Goal: Transaction & Acquisition: Download file/media

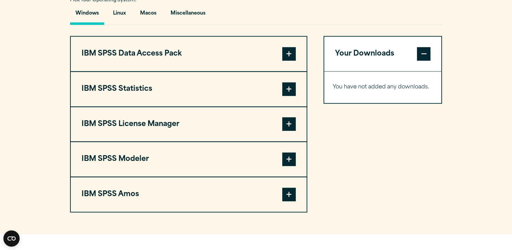
scroll to position [514, 0]
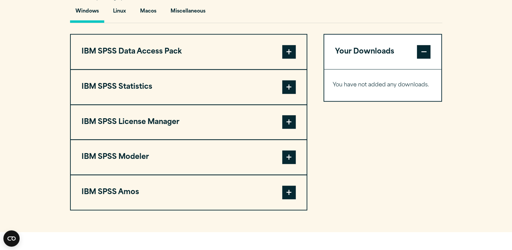
click at [292, 50] on span at bounding box center [289, 52] width 14 height 14
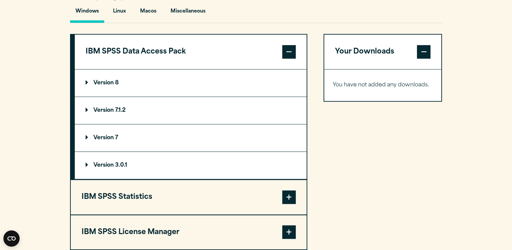
click at [292, 49] on span at bounding box center [289, 52] width 14 height 14
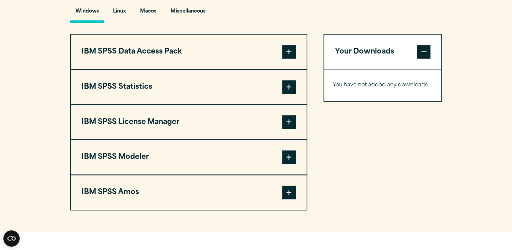
click at [292, 90] on span at bounding box center [289, 87] width 14 height 14
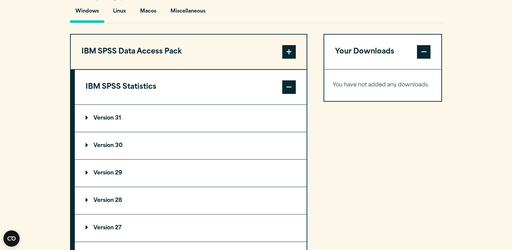
click at [292, 90] on span at bounding box center [289, 87] width 14 height 14
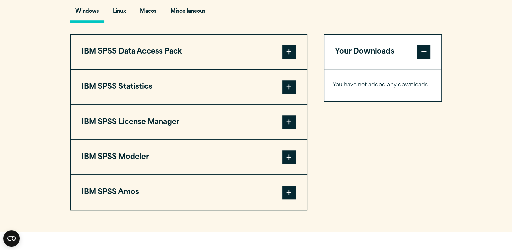
click at [294, 118] on span at bounding box center [289, 122] width 14 height 14
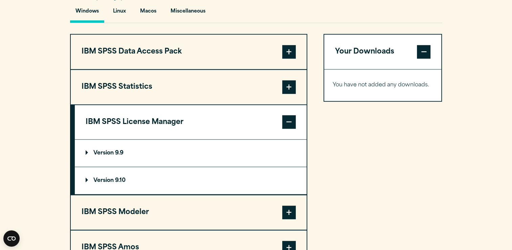
click at [293, 118] on span at bounding box center [289, 122] width 14 height 14
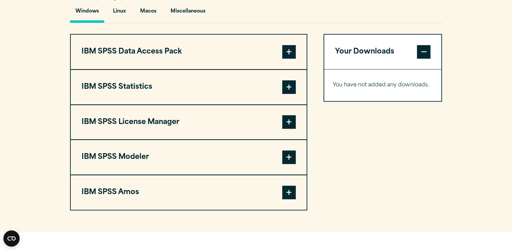
click at [284, 155] on span at bounding box center [289, 157] width 14 height 14
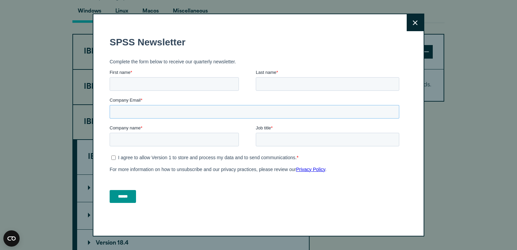
drag, startPoint x: 393, startPoint y: 185, endPoint x: 286, endPoint y: 123, distance: 123.7
click at [286, 123] on fieldset "Company Email *" at bounding box center [256, 111] width 292 height 28
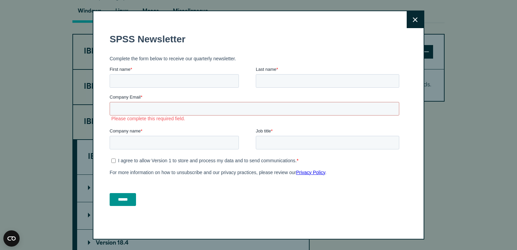
click at [418, 21] on button "Close" at bounding box center [415, 19] width 17 height 17
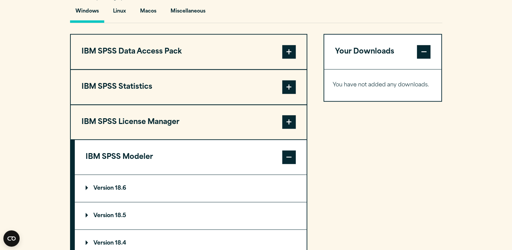
click at [428, 119] on div "Your Downloads You have not added any downloads. Download 0 Items" at bounding box center [382, 191] width 119 height 314
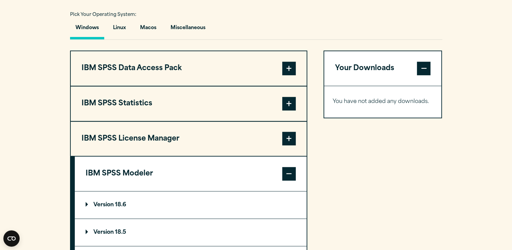
scroll to position [497, 0]
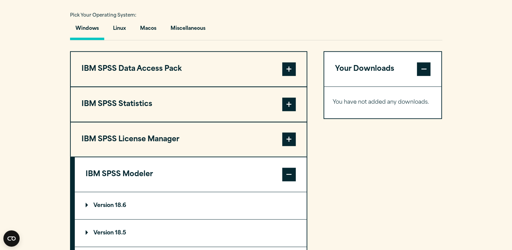
click at [286, 178] on span at bounding box center [289, 174] width 14 height 14
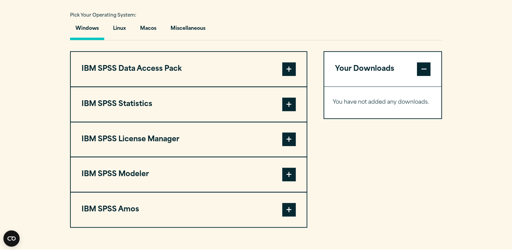
click at [337, 186] on div "Your Downloads You have not added any downloads. Download 0 Items" at bounding box center [382, 139] width 119 height 176
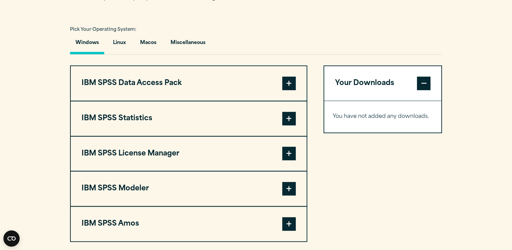
scroll to position [470, 0]
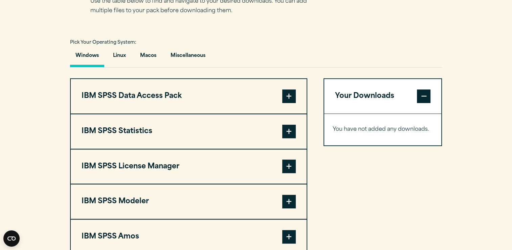
click at [284, 96] on span at bounding box center [289, 96] width 14 height 14
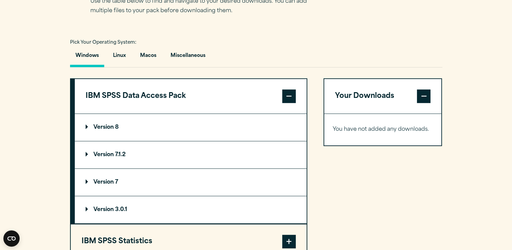
drag, startPoint x: 317, startPoint y: 99, endPoint x: 120, endPoint y: 127, distance: 199.5
click at [120, 127] on div "IBM SPSS Data Access Pack Version 8 Plugin 32 & 64 Bit Data Access Pack 8.0.zip…" at bounding box center [256, 221] width 372 height 286
click at [120, 127] on summary "Version 8" at bounding box center [191, 127] width 232 height 27
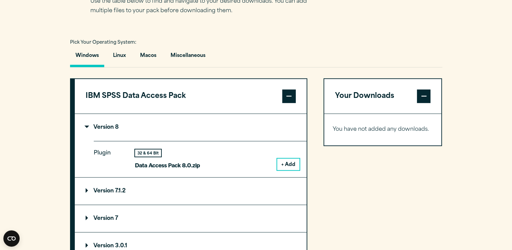
click at [248, 57] on div "Windows Linux [GEOGRAPHIC_DATA] Miscellaneous" at bounding box center [256, 58] width 372 height 20
click at [470, 99] on section "Select your software downloads Use the table below to find and navigate to your…" at bounding box center [256, 187] width 512 height 470
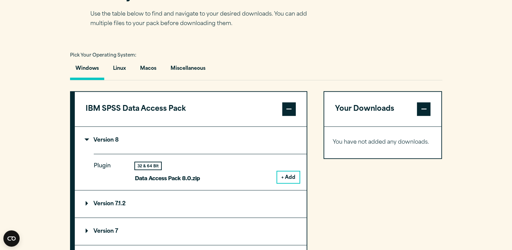
scroll to position [456, 0]
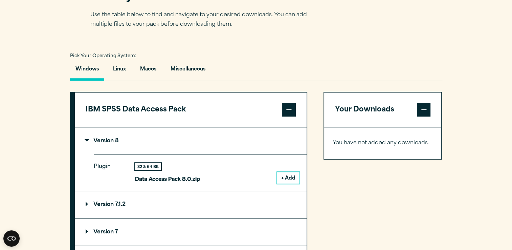
click at [295, 105] on span at bounding box center [289, 110] width 14 height 14
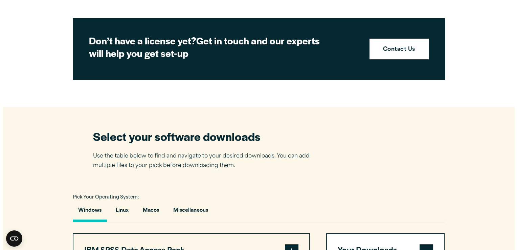
scroll to position [308, 0]
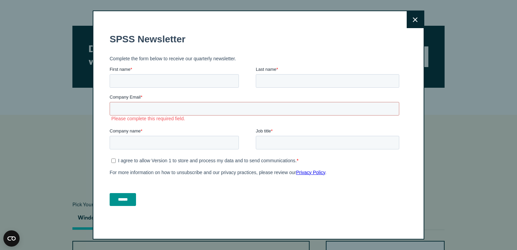
click at [411, 26] on button "Close" at bounding box center [415, 19] width 17 height 17
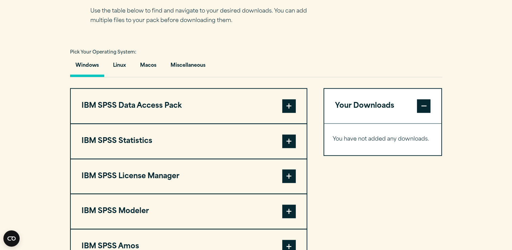
scroll to position [474, 0]
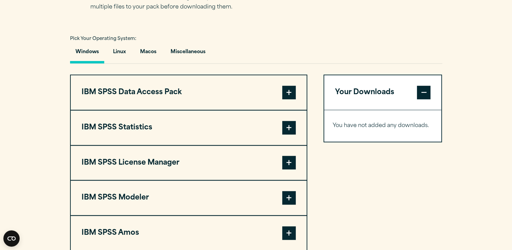
click at [293, 89] on span at bounding box center [289, 93] width 14 height 14
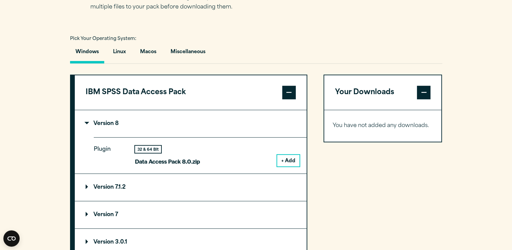
click at [294, 92] on span at bounding box center [289, 93] width 14 height 14
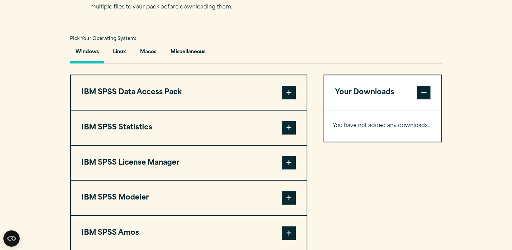
click at [292, 118] on button "IBM SPSS Statistics" at bounding box center [189, 127] width 236 height 35
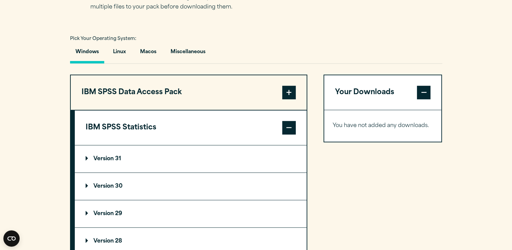
click at [292, 118] on button "IBM SPSS Statistics" at bounding box center [191, 127] width 232 height 35
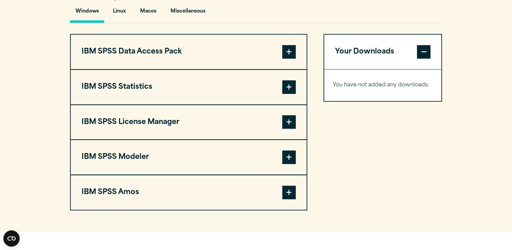
scroll to position [501, 0]
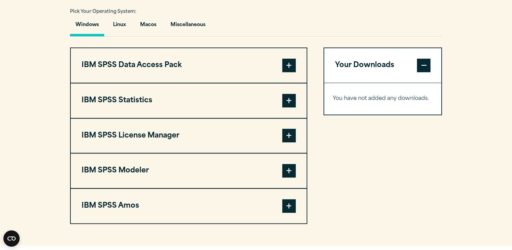
click at [290, 100] on span at bounding box center [289, 101] width 14 height 14
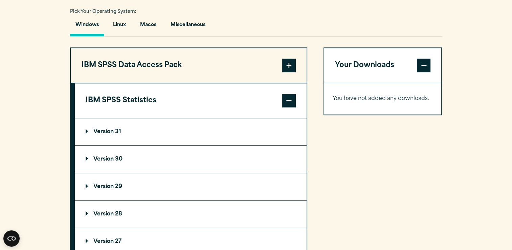
click at [320, 130] on div "IBM SPSS Data Access Pack Version 8 Plugin 32 & 64 Bit Data Access Pack 8.0.zip…" at bounding box center [256, 217] width 372 height 341
click at [99, 130] on p "Version 31" at bounding box center [104, 131] width 36 height 5
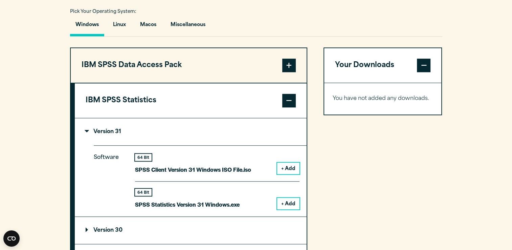
click at [281, 201] on button "+ Add" at bounding box center [288, 204] width 22 height 12
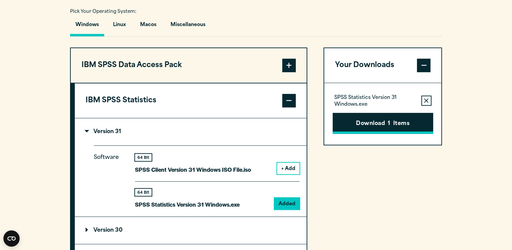
click at [385, 128] on button "Download 1 Items" at bounding box center [383, 123] width 100 height 21
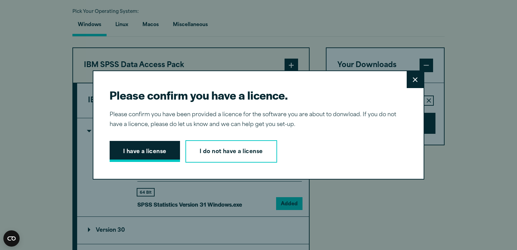
click at [149, 156] on button "I have a license" at bounding box center [145, 151] width 70 height 21
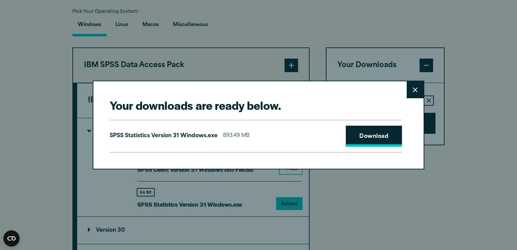
click at [379, 134] on link "Download" at bounding box center [374, 136] width 56 height 21
click at [407, 87] on button "Close" at bounding box center [415, 89] width 17 height 17
